Goal: Information Seeking & Learning: Learn about a topic

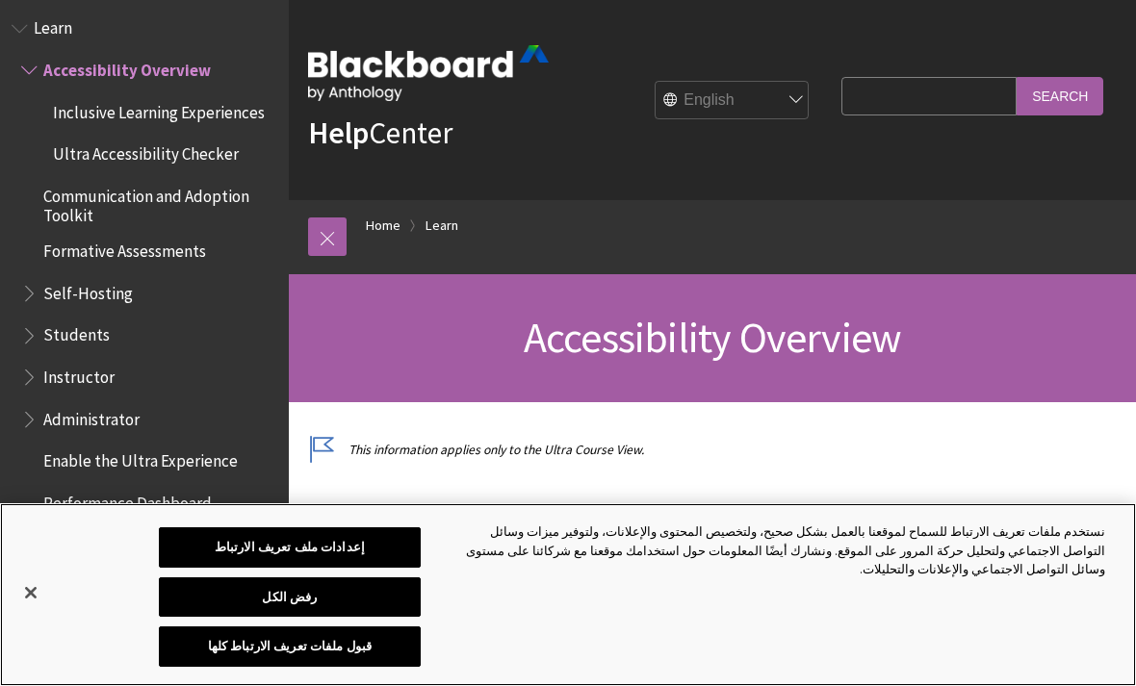
click at [209, 651] on button "قبول ملفات تعريف الارتباط كلها" at bounding box center [289, 647] width 261 height 40
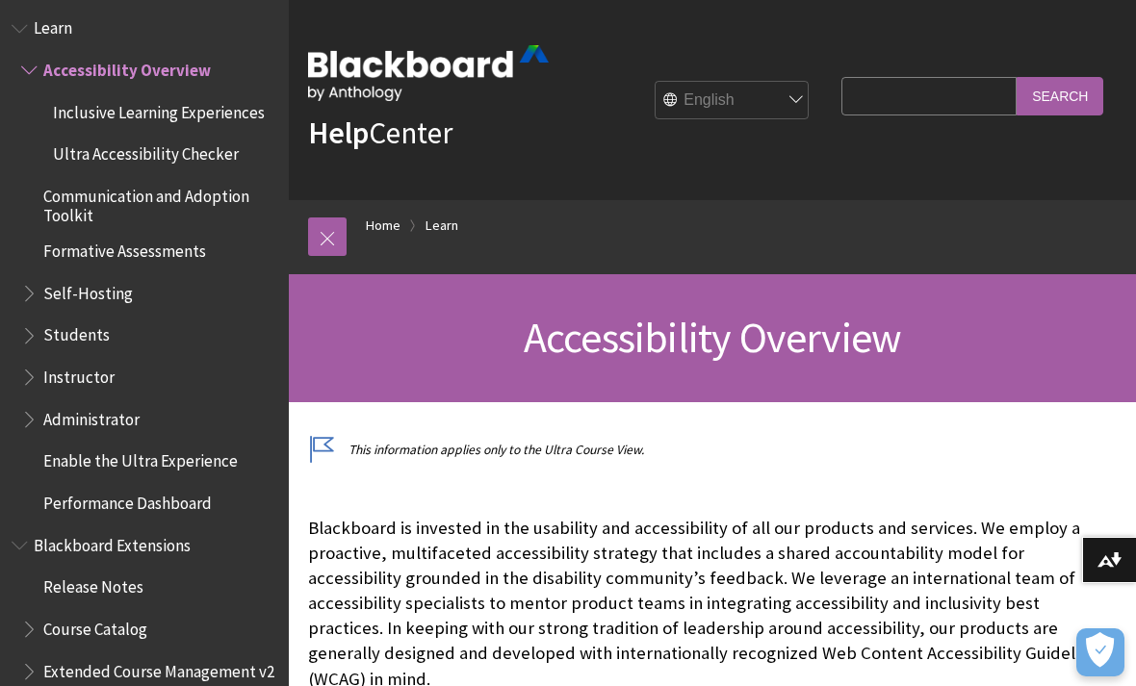
click at [805, 86] on select "English عربية Català Cymraeg Deutsch Español Suomi Français עברית Italiano 日本語 …" at bounding box center [732, 101] width 154 height 39
select select "/ar-sa/Learn/Accessibility_Overview"
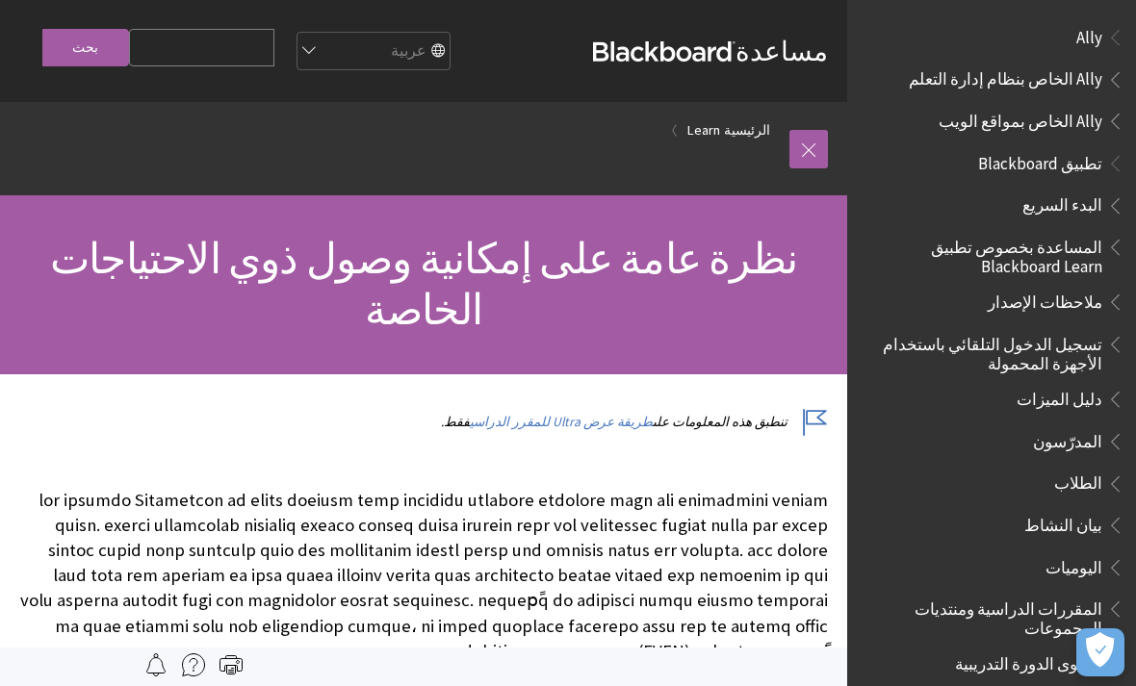
scroll to position [1157, 0]
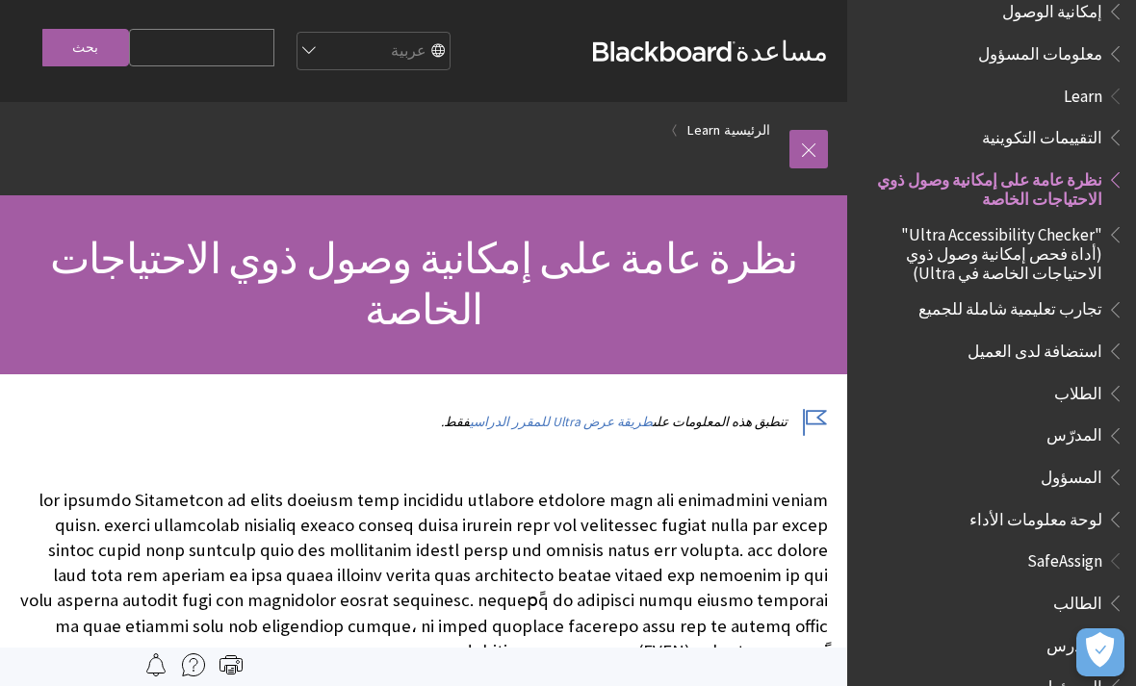
click at [1077, 377] on span "الطلاب" at bounding box center [1078, 390] width 48 height 26
click at [1106, 420] on span "Book outline for Blackboard Learn Help" at bounding box center [1112, 432] width 20 height 24
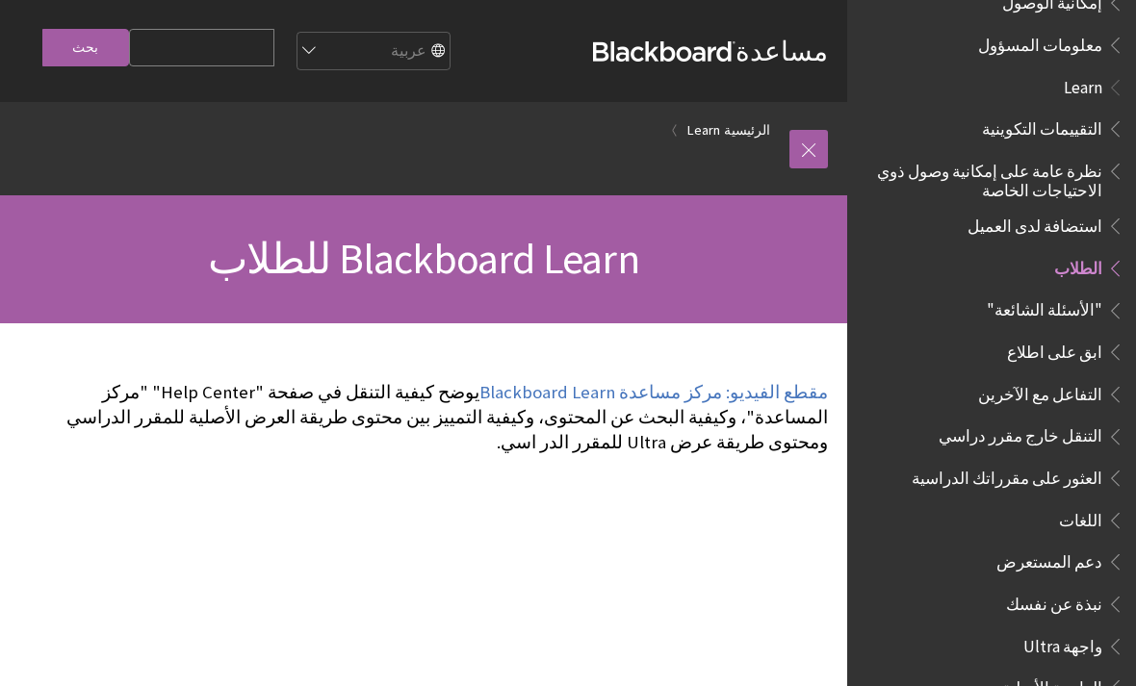
scroll to position [1167, 0]
